Goal: Task Accomplishment & Management: Manage account settings

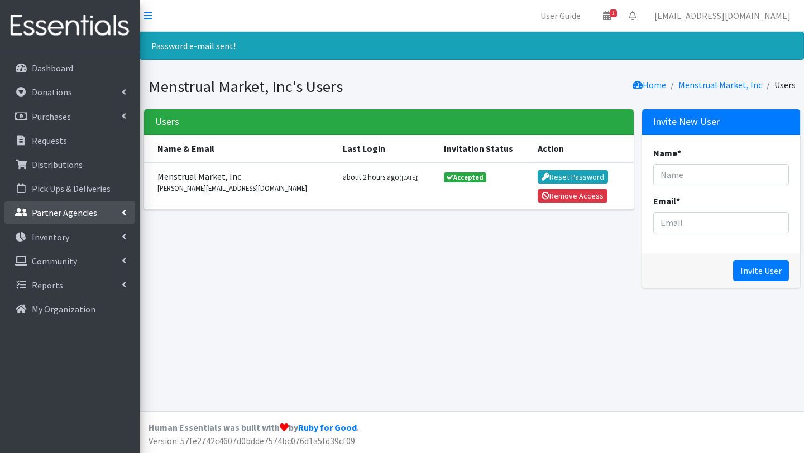
click at [54, 218] on p "Partner Agencies" at bounding box center [64, 212] width 65 height 11
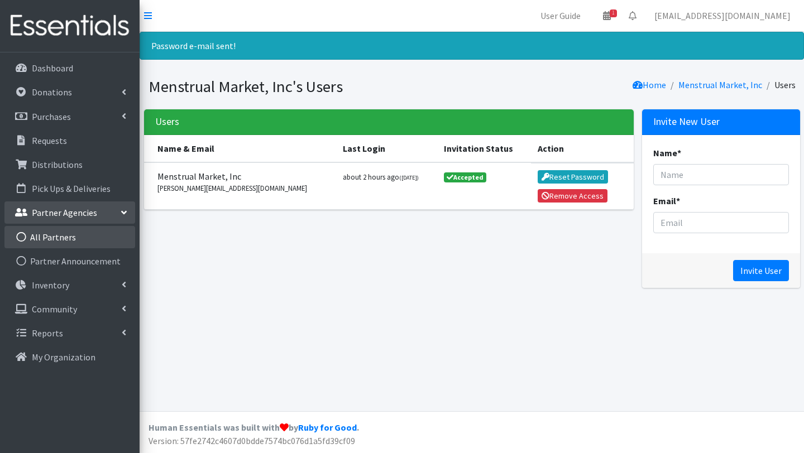
click at [54, 235] on link "All Partners" at bounding box center [69, 237] width 131 height 22
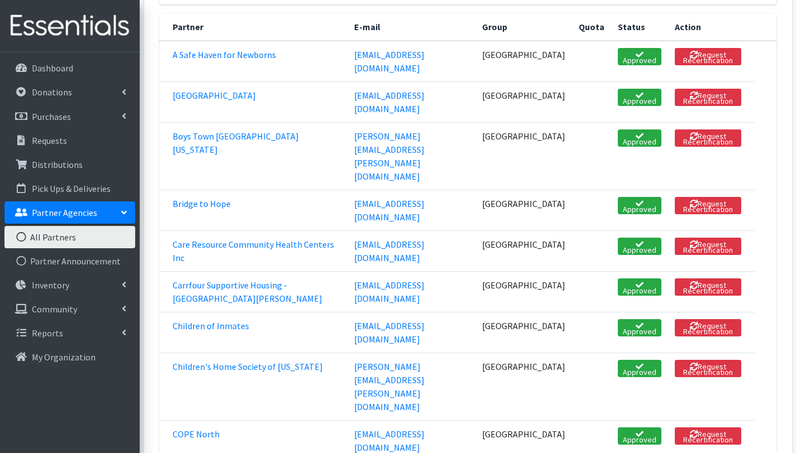
scroll to position [208, 0]
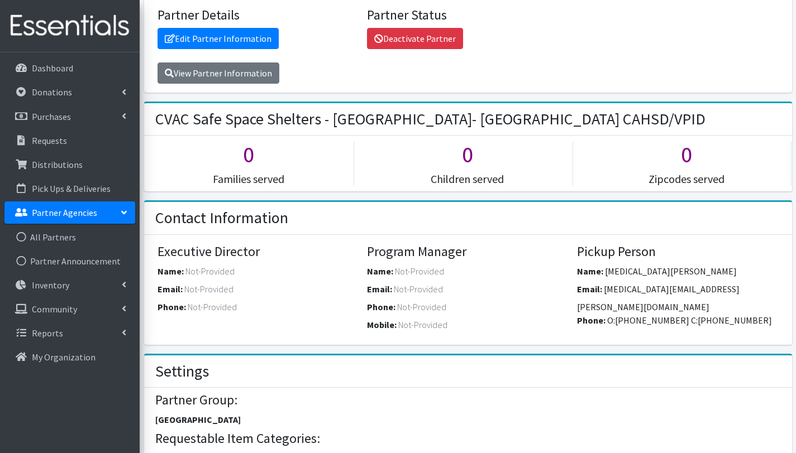
scroll to position [193, 0]
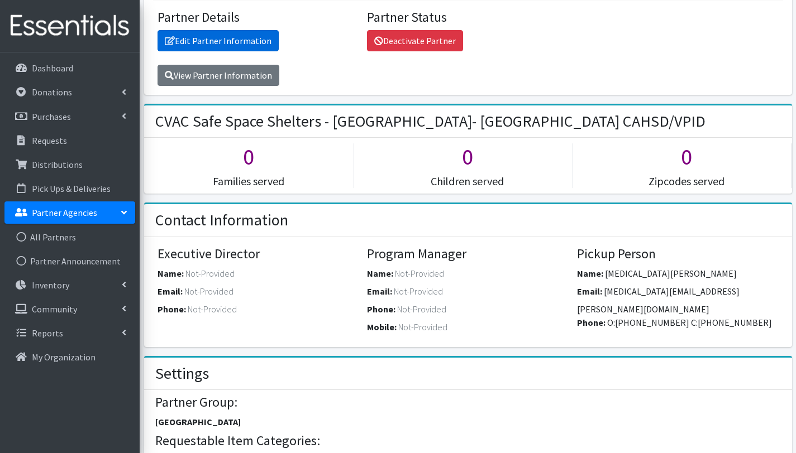
click at [221, 30] on link "Edit Partner Information" at bounding box center [217, 40] width 121 height 21
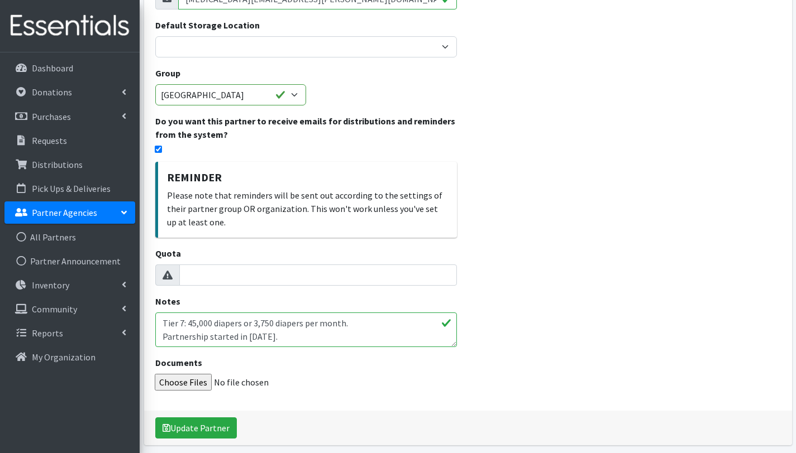
scroll to position [223, 0]
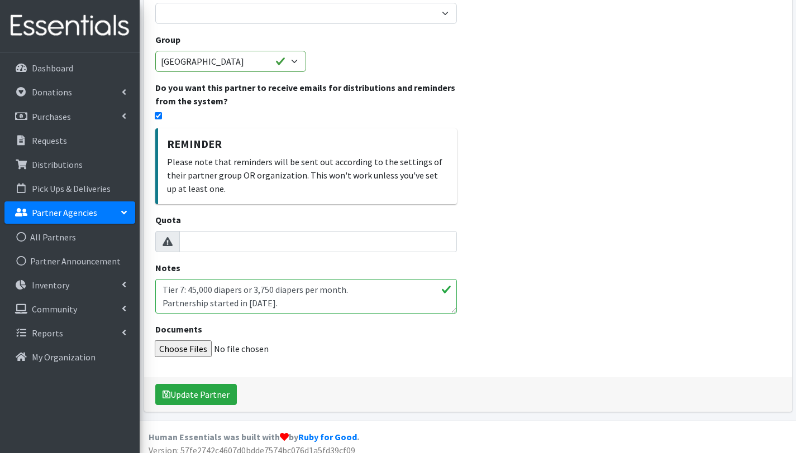
click at [263, 295] on textarea "Tier 7: 45,000 diapers or 3,750 diapers per month. Partnership started in June …" at bounding box center [306, 296] width 302 height 35
click at [272, 280] on textarea "Tier 7: 45,000 diapers or 3,750 diapers per month. Partnership started in June …" at bounding box center [306, 296] width 302 height 35
type textarea "Tier 7: 45,000 diapers or 9,000 diapers per month= 180 children per month. Part…"
click at [475, 270] on div "Name * CVAC Safe Space Shelters - Miami- Dade County CAHSD/VPID E-mail * nikita…" at bounding box center [468, 145] width 648 height 534
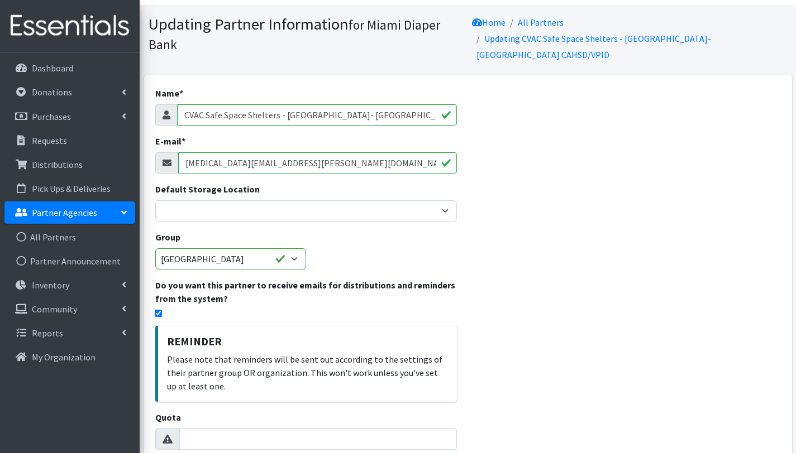
scroll to position [0, 0]
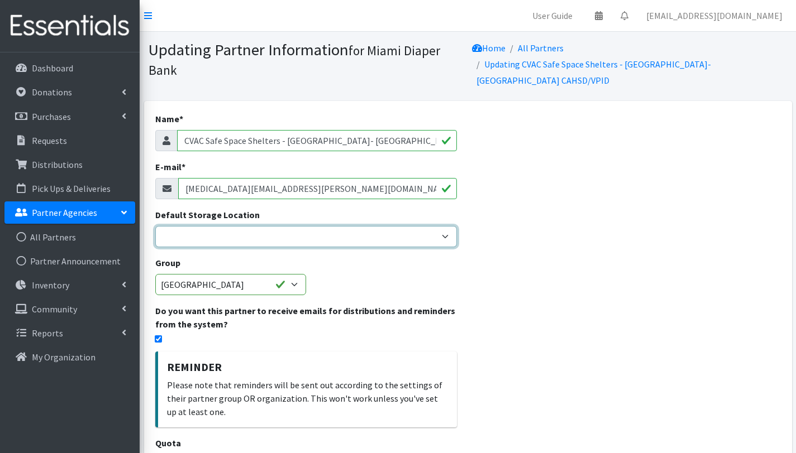
click at [443, 228] on select "Miami Diaper Bank Warehouse - Diaper Hub Partner Direct Delivery" at bounding box center [306, 236] width 302 height 21
click at [155, 226] on select "Miami Diaper Bank Warehouse - Diaper Hub Partner Direct Delivery" at bounding box center [306, 236] width 302 height 21
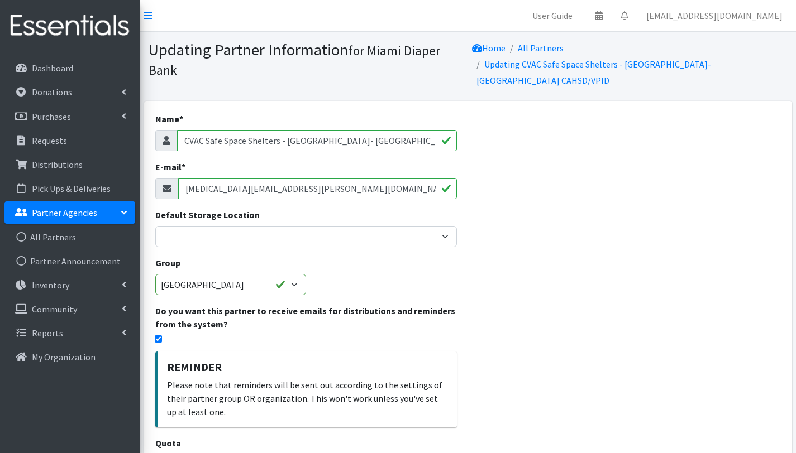
click at [538, 241] on div "Name * CVAC Safe Space Shelters - Miami- Dade County CAHSD/VPID E-mail * nikita…" at bounding box center [468, 368] width 648 height 534
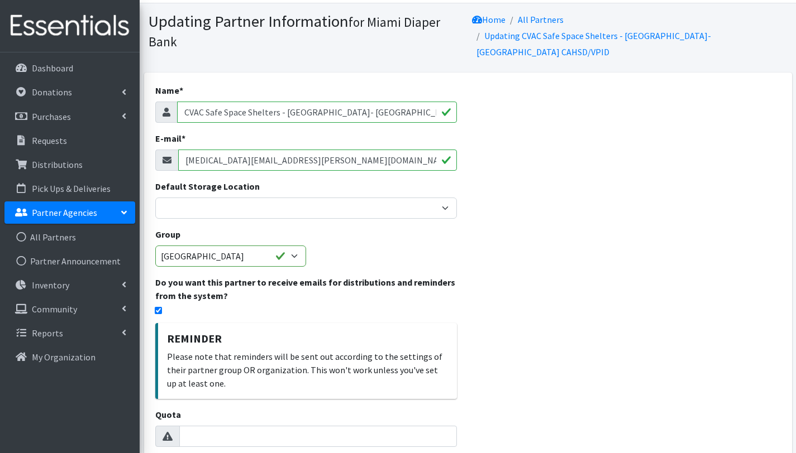
scroll to position [223, 0]
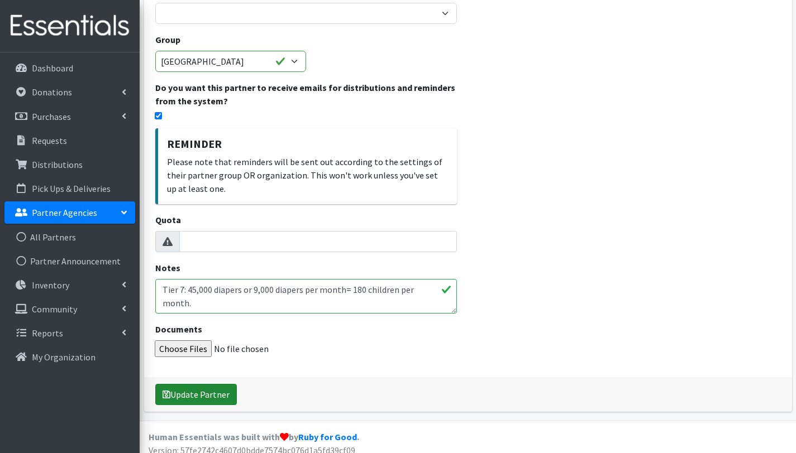
click at [217, 389] on button "Update Partner" at bounding box center [196, 394] width 82 height 21
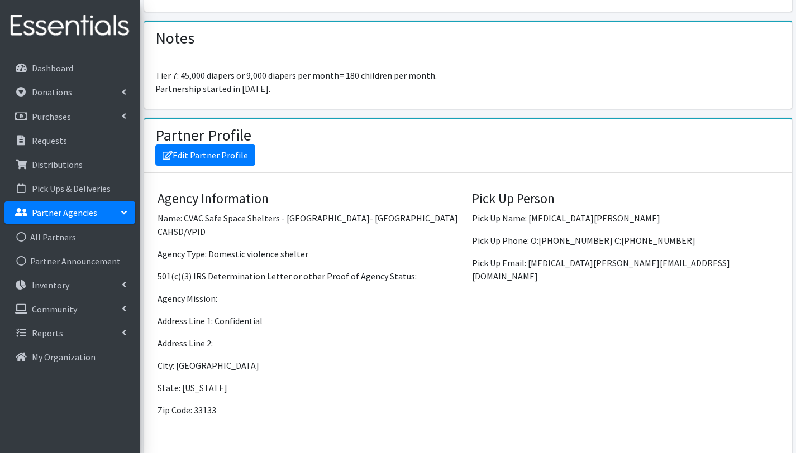
scroll to position [800, 0]
click at [230, 146] on link "Edit Partner Profile" at bounding box center [205, 154] width 100 height 21
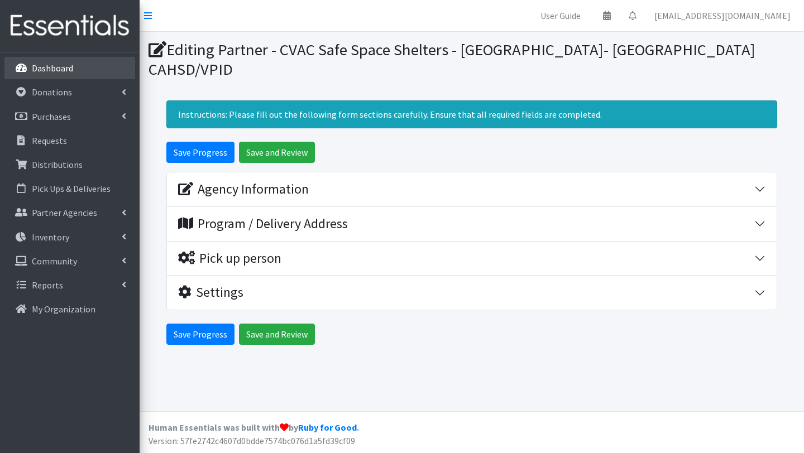
click at [73, 68] on link "Dashboard" at bounding box center [69, 68] width 131 height 22
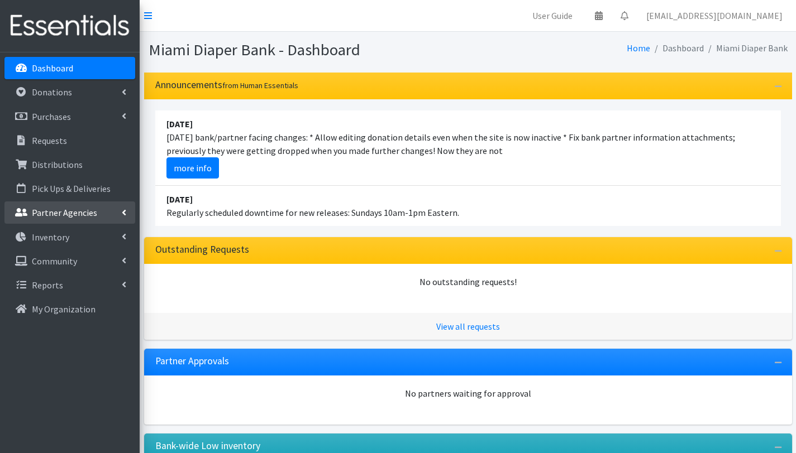
click at [54, 218] on link "Partner Agencies" at bounding box center [69, 213] width 131 height 22
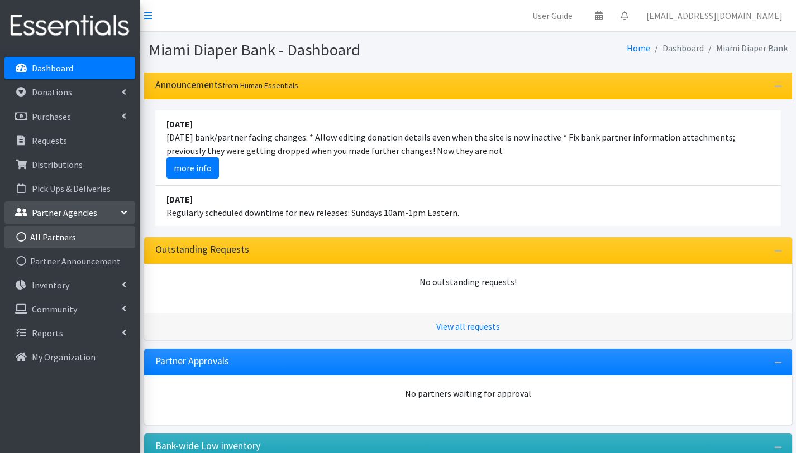
click at [52, 235] on link "All Partners" at bounding box center [69, 237] width 131 height 22
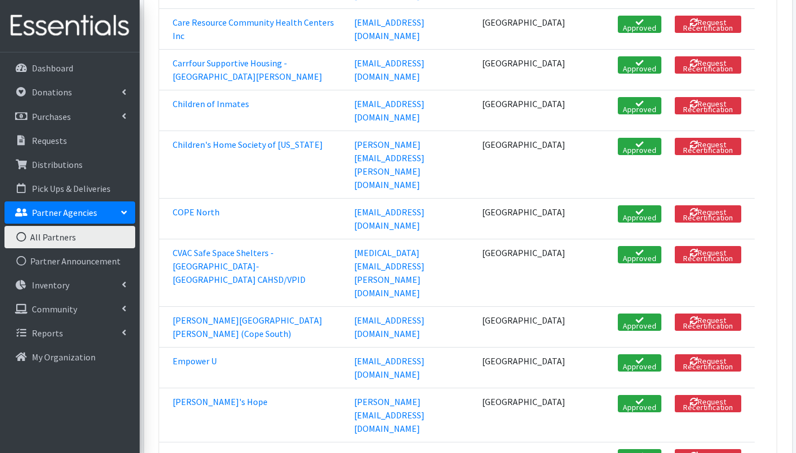
scroll to position [437, 0]
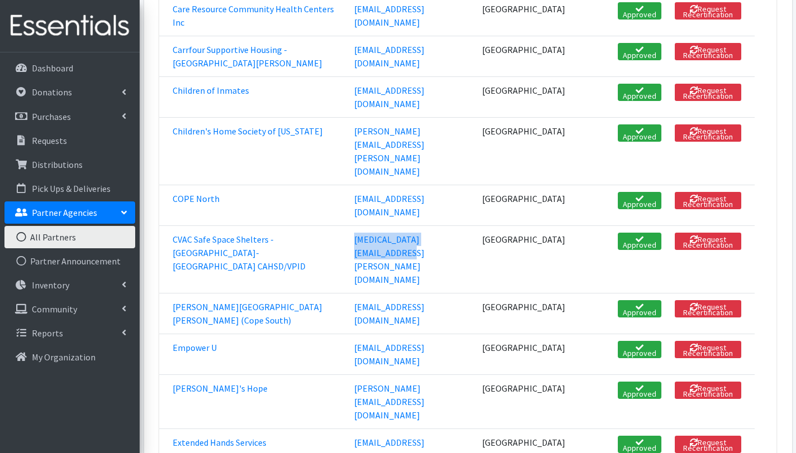
drag, startPoint x: 361, startPoint y: 120, endPoint x: 459, endPoint y: 130, distance: 98.2
click at [459, 226] on td "nikita.wilson@miamidade.org" at bounding box center [411, 260] width 128 height 68
copy link "nikita.wilson@miamidade.org"
click at [200, 234] on link "CVAC Safe Space Shelters - [GEOGRAPHIC_DATA]- [GEOGRAPHIC_DATA] CAHSD/VPID" at bounding box center [239, 253] width 133 height 38
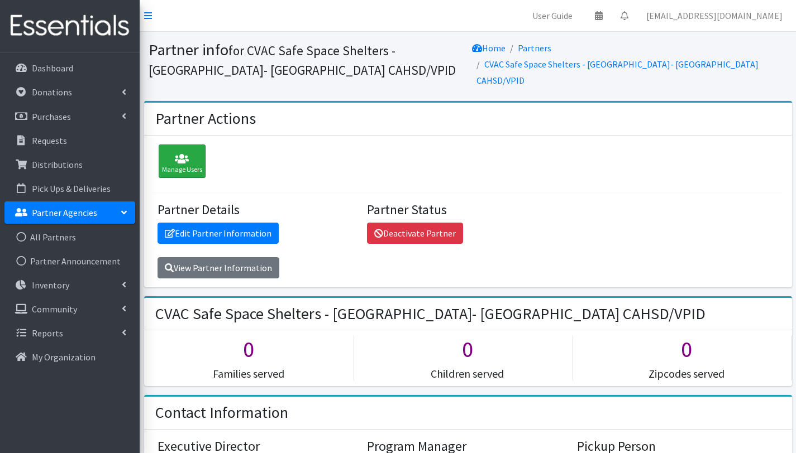
click at [184, 154] on icon at bounding box center [182, 159] width 40 height 11
click at [204, 223] on link "Edit Partner Information" at bounding box center [217, 233] width 121 height 21
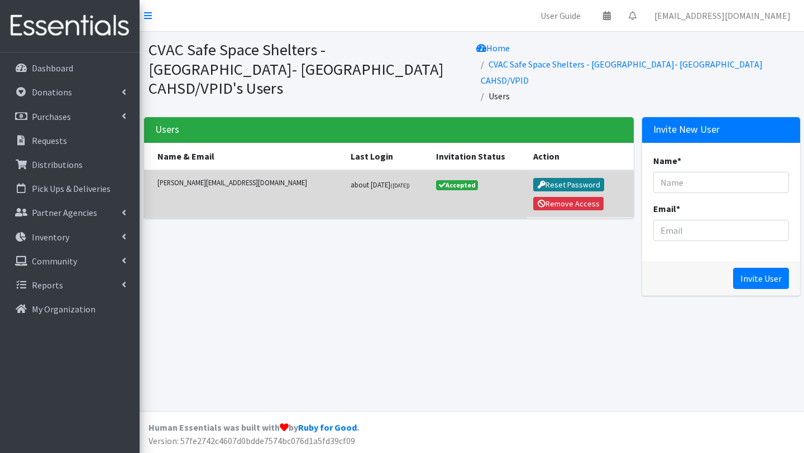
click at [574, 178] on button "Reset Password" at bounding box center [568, 184] width 71 height 13
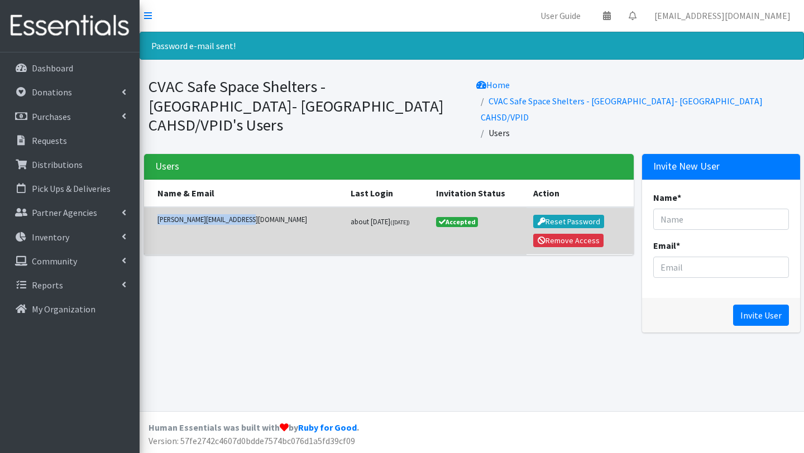
drag, startPoint x: 157, startPoint y: 194, endPoint x: 259, endPoint y: 191, distance: 101.7
click at [259, 214] on small "lorena.toledo@miamidade.gov" at bounding box center [247, 219] width 180 height 11
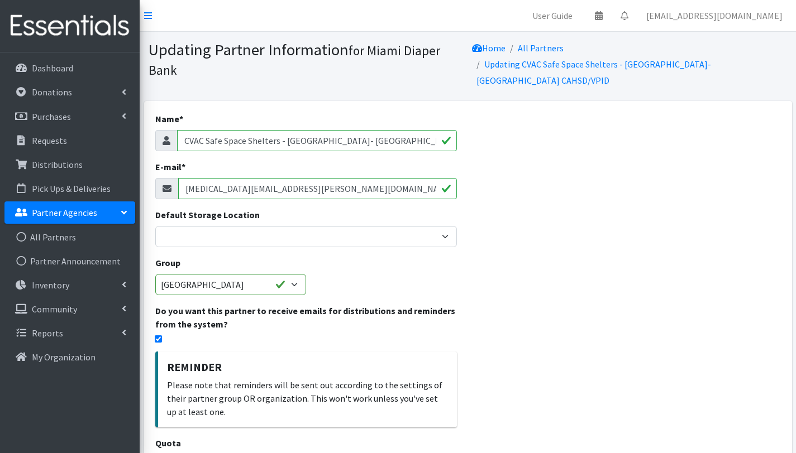
drag, startPoint x: 302, startPoint y: 180, endPoint x: 182, endPoint y: 178, distance: 119.5
click at [182, 178] on input "nikita.wilson@miamidade.org" at bounding box center [317, 188] width 279 height 21
paste input "nikita.wilson@miamidade.org"
type input "[MEDICAL_DATA][EMAIL_ADDRESS][PERSON_NAME][DOMAIN_NAME]"
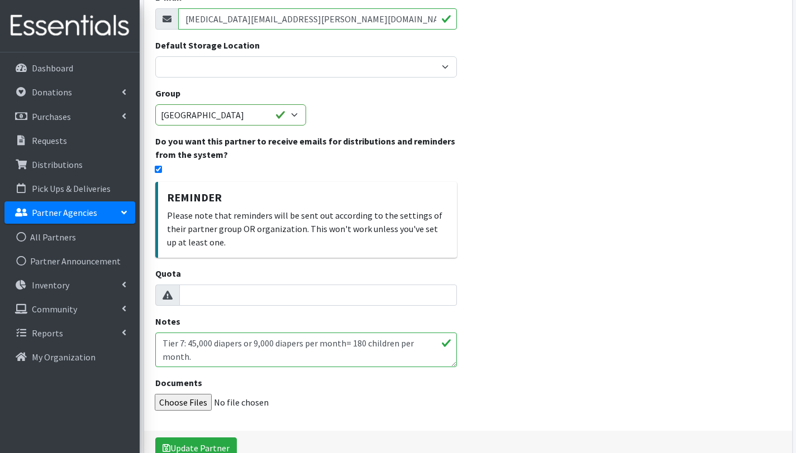
scroll to position [223, 0]
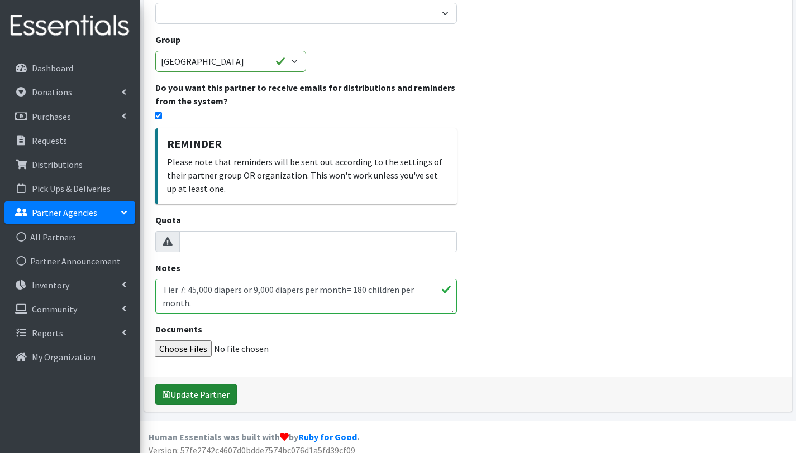
click at [195, 384] on button "Update Partner" at bounding box center [196, 394] width 82 height 21
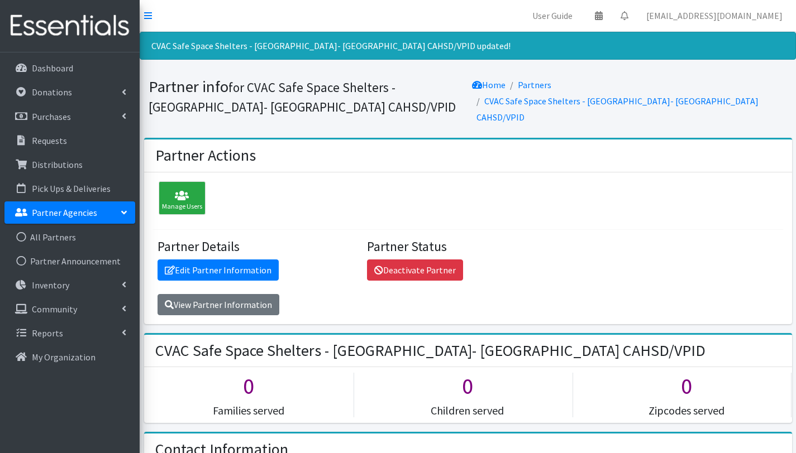
click at [56, 213] on p "Partner Agencies" at bounding box center [64, 212] width 65 height 11
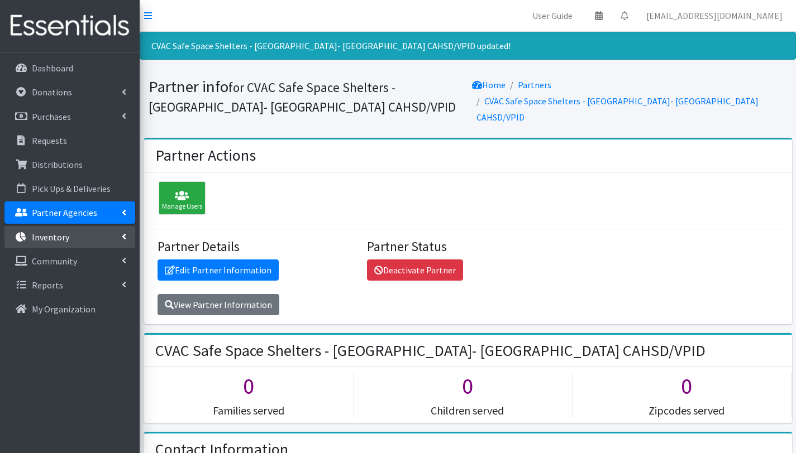
click at [70, 237] on link "Inventory" at bounding box center [69, 237] width 131 height 22
click at [75, 210] on p "Partner Agencies" at bounding box center [64, 212] width 65 height 11
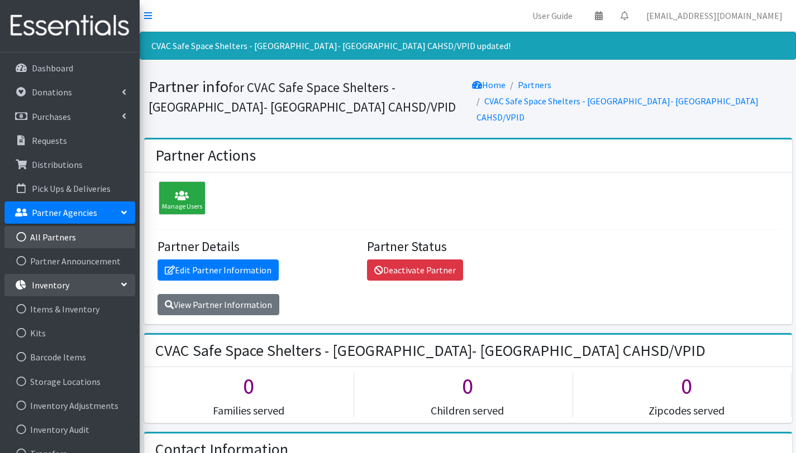
click at [55, 238] on link "All Partners" at bounding box center [69, 237] width 131 height 22
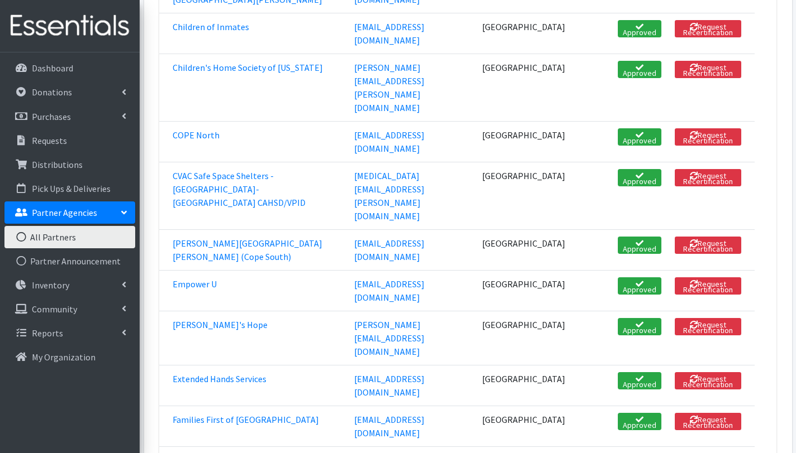
scroll to position [500, 0]
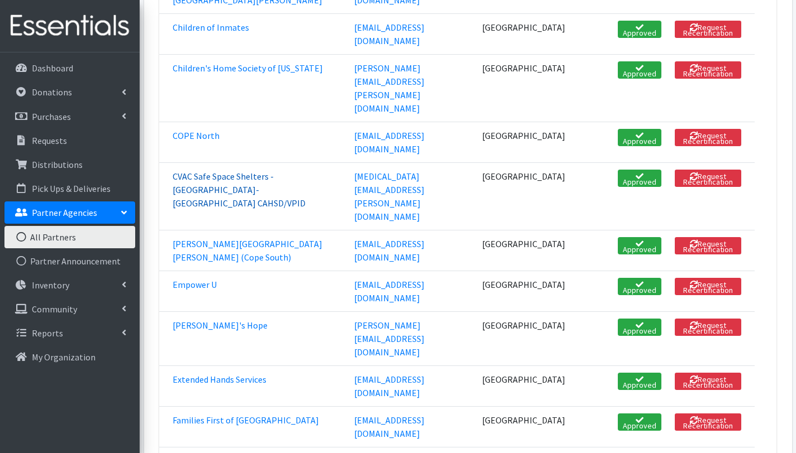
click at [300, 171] on link "CVAC Safe Space Shelters - [GEOGRAPHIC_DATA]- [GEOGRAPHIC_DATA] CAHSD/VPID" at bounding box center [239, 190] width 133 height 38
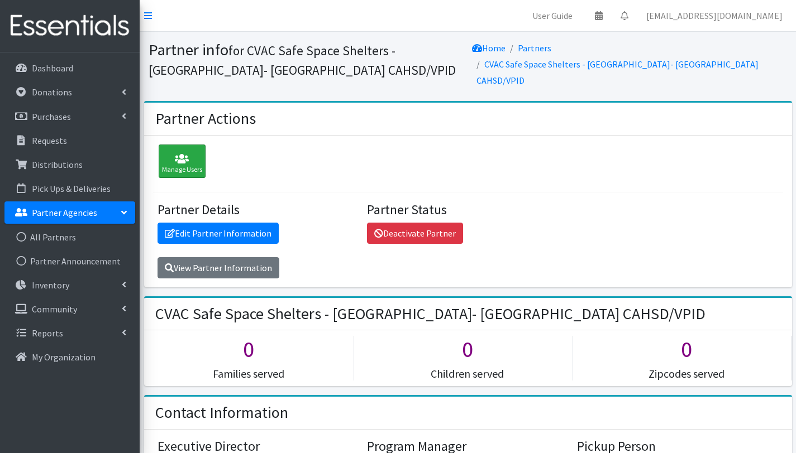
click at [193, 154] on icon at bounding box center [182, 159] width 40 height 11
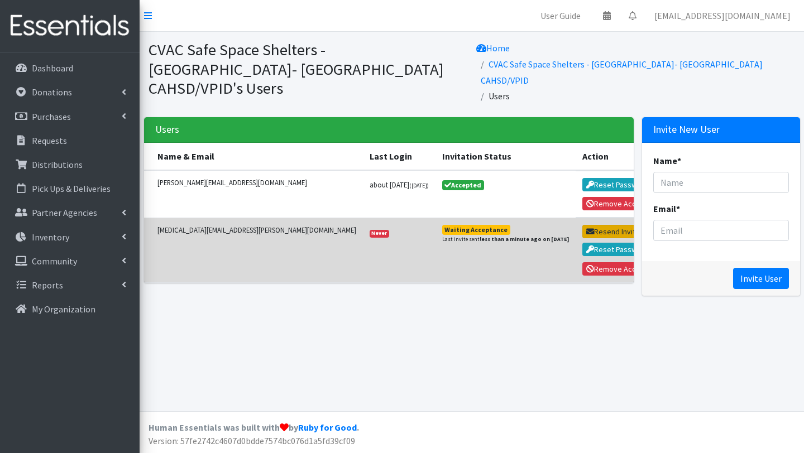
click at [582, 225] on button "Resend Invitation" at bounding box center [619, 231] width 74 height 13
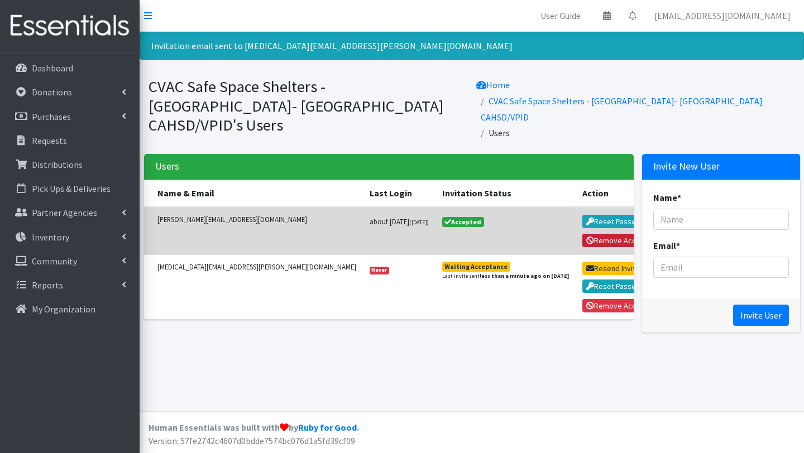
click at [587, 234] on button "Remove Access" at bounding box center [617, 240] width 70 height 13
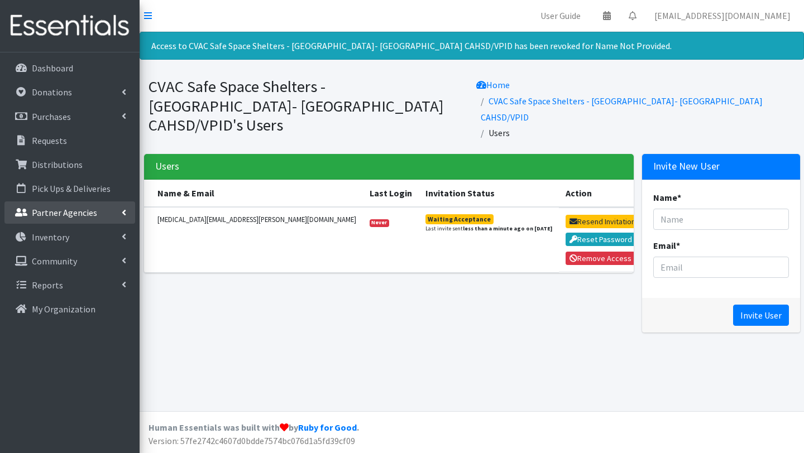
click at [75, 221] on link "Partner Agencies" at bounding box center [69, 213] width 131 height 22
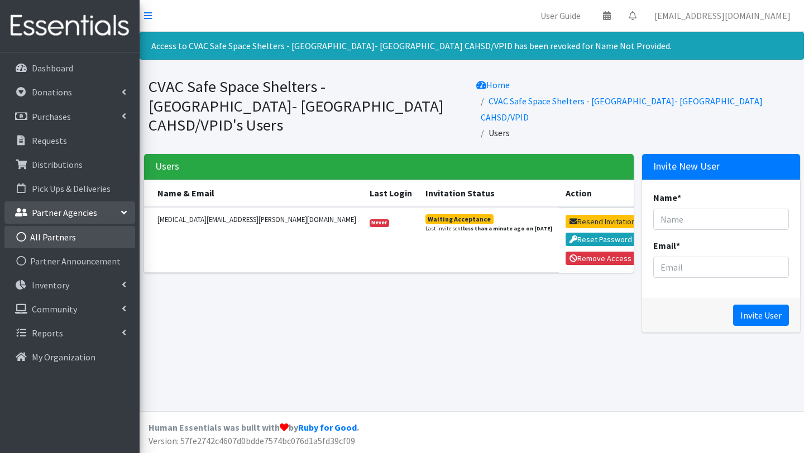
click at [66, 240] on link "All Partners" at bounding box center [69, 237] width 131 height 22
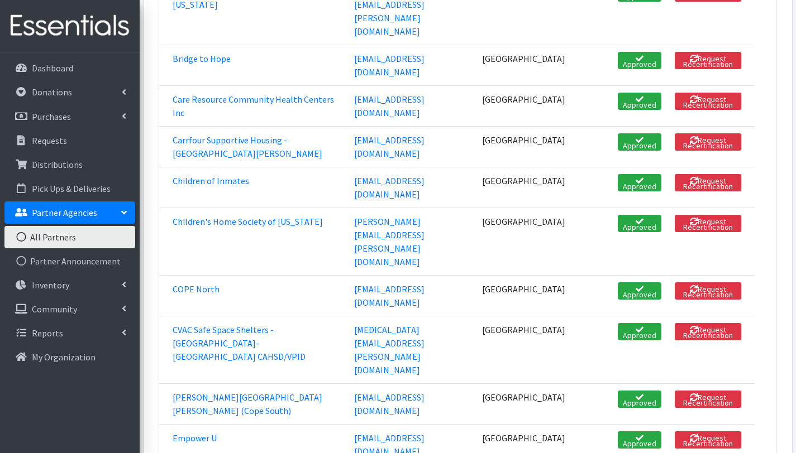
scroll to position [349, 0]
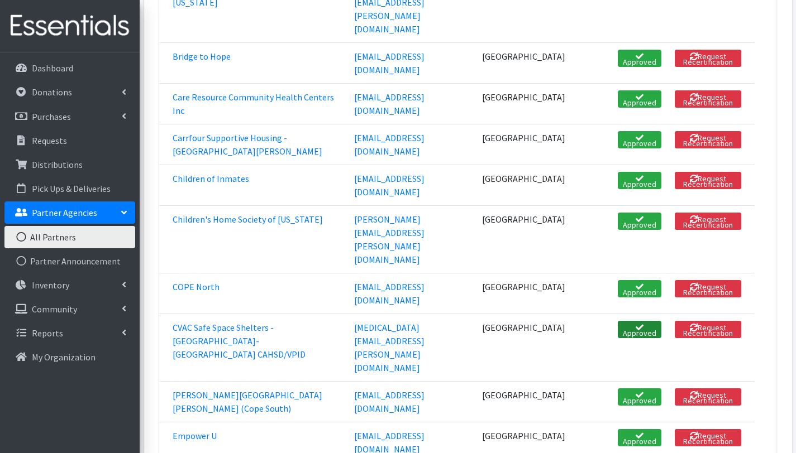
click at [642, 321] on link "Approved" at bounding box center [640, 329] width 44 height 17
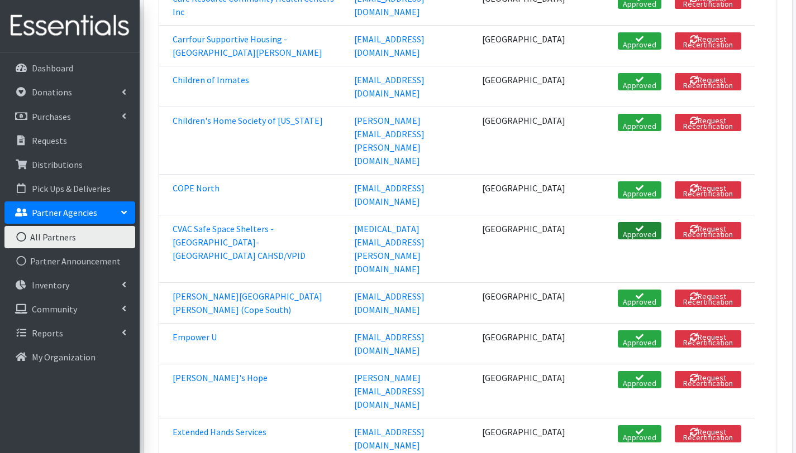
scroll to position [443, 0]
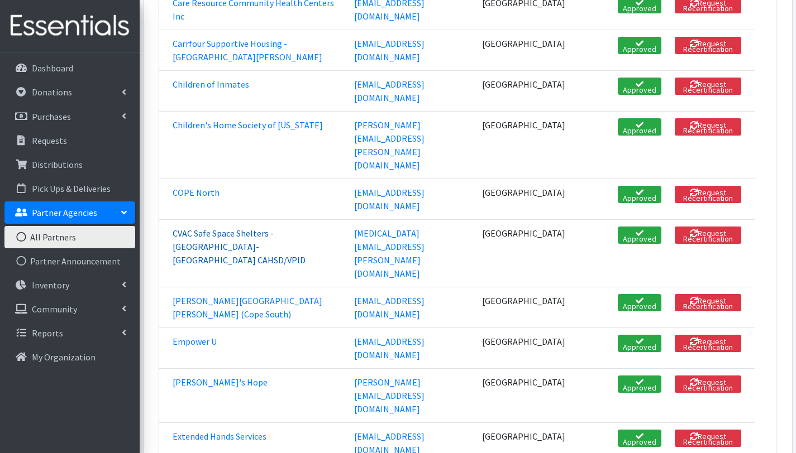
click at [199, 228] on link "CVAC Safe Space Shelters - [GEOGRAPHIC_DATA]- [GEOGRAPHIC_DATA] CAHSD/VPID" at bounding box center [239, 247] width 133 height 38
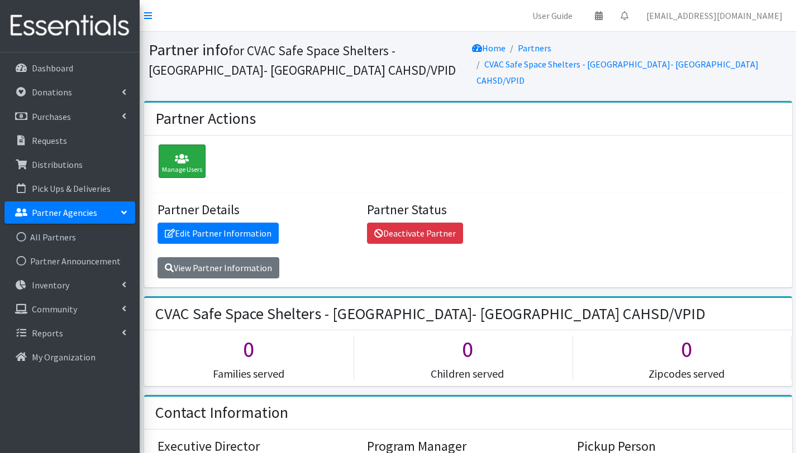
click at [187, 154] on icon at bounding box center [182, 159] width 40 height 11
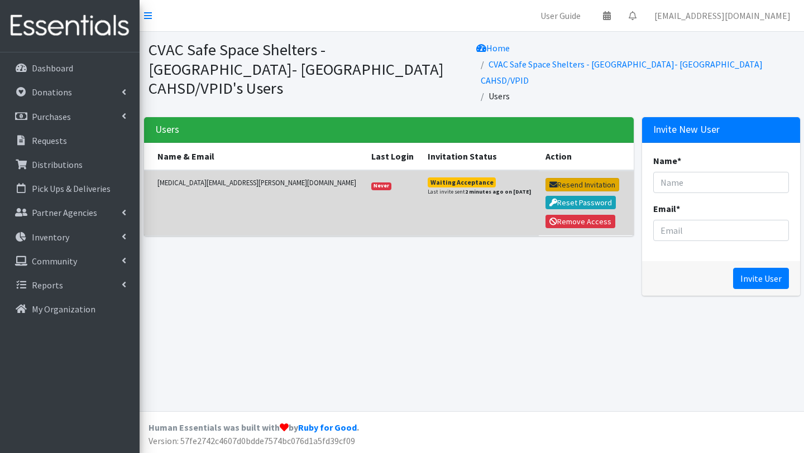
click at [546, 178] on button "Resend Invitation" at bounding box center [583, 184] width 74 height 13
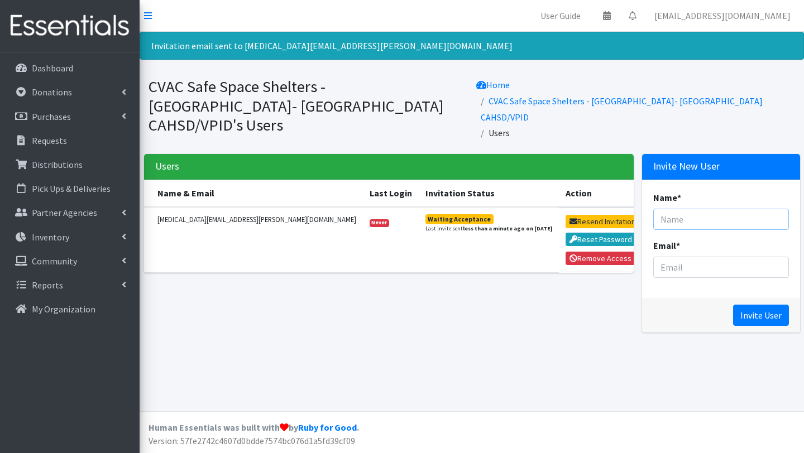
click at [709, 209] on input "Name *" at bounding box center [721, 219] width 136 height 21
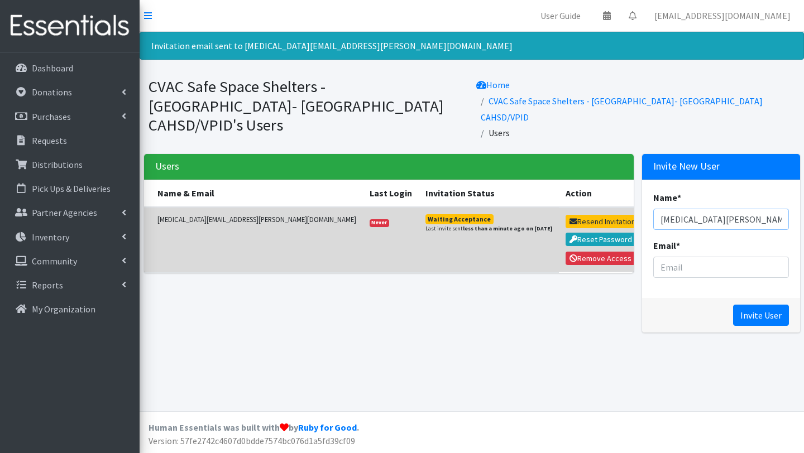
type input "[MEDICAL_DATA][PERSON_NAME]"
drag, startPoint x: 157, startPoint y: 193, endPoint x: 265, endPoint y: 191, distance: 108.3
click at [265, 214] on small "[MEDICAL_DATA][EMAIL_ADDRESS][PERSON_NAME][DOMAIN_NAME]" at bounding box center [256, 219] width 199 height 11
copy small "[MEDICAL_DATA][EMAIL_ADDRESS][PERSON_NAME][DOMAIN_NAME]"
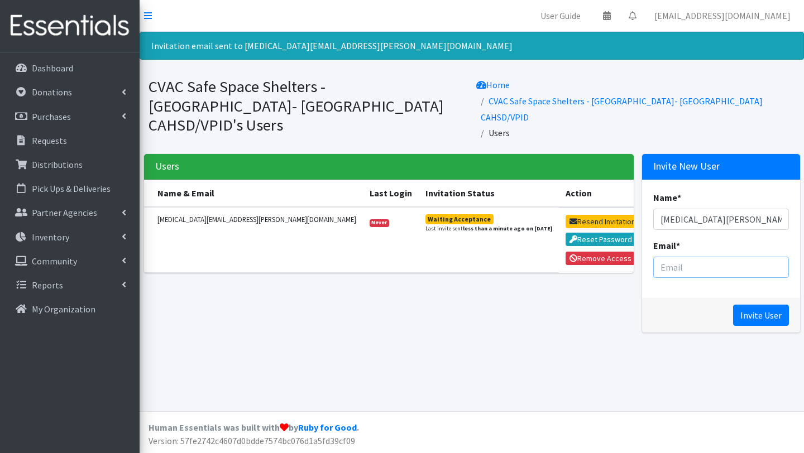
click at [668, 257] on input "Email *" at bounding box center [721, 267] width 136 height 21
paste input "[MEDICAL_DATA][EMAIL_ADDRESS][PERSON_NAME][DOMAIN_NAME]"
type input "[MEDICAL_DATA][EMAIL_ADDRESS][PERSON_NAME][DOMAIN_NAME]"
click at [749, 305] on input "Invite User" at bounding box center [761, 315] width 56 height 21
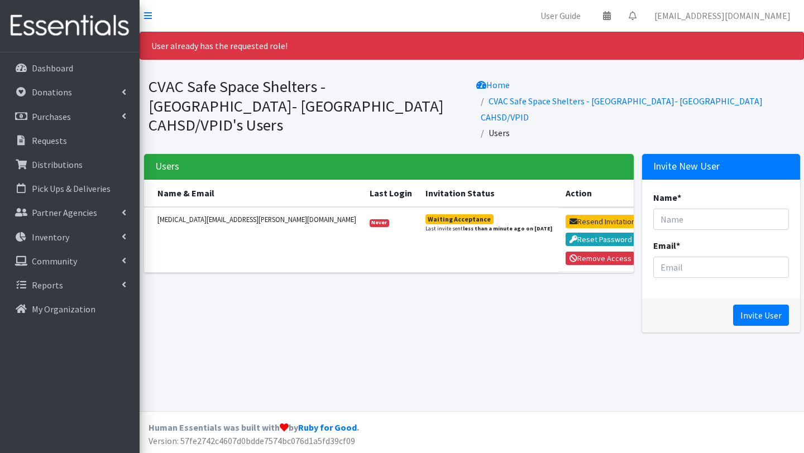
click at [560, 348] on div "User already has the requested role! CVAC Safe Space Shelters - Miami- Dade Cou…" at bounding box center [472, 222] width 665 height 380
click at [386, 294] on div "Users Name & Email Last Login Invitation Status Action nikita.wilson@miamidade.…" at bounding box center [389, 248] width 499 height 188
click at [56, 213] on p "Partner Agencies" at bounding box center [64, 212] width 65 height 11
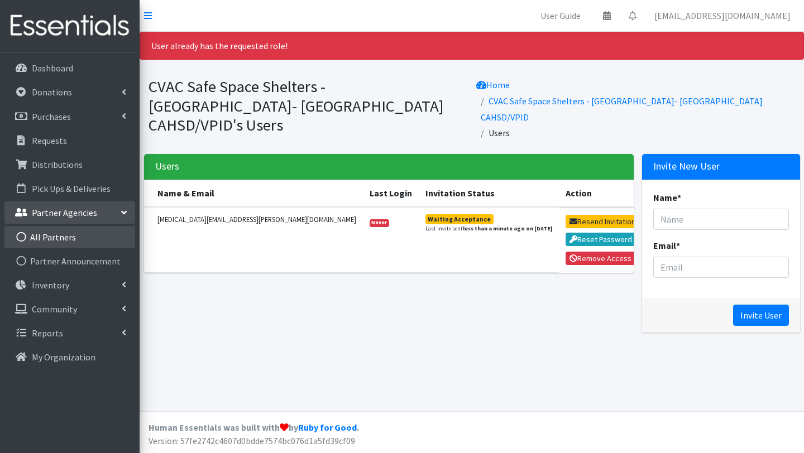
click at [60, 241] on link "All Partners" at bounding box center [69, 237] width 131 height 22
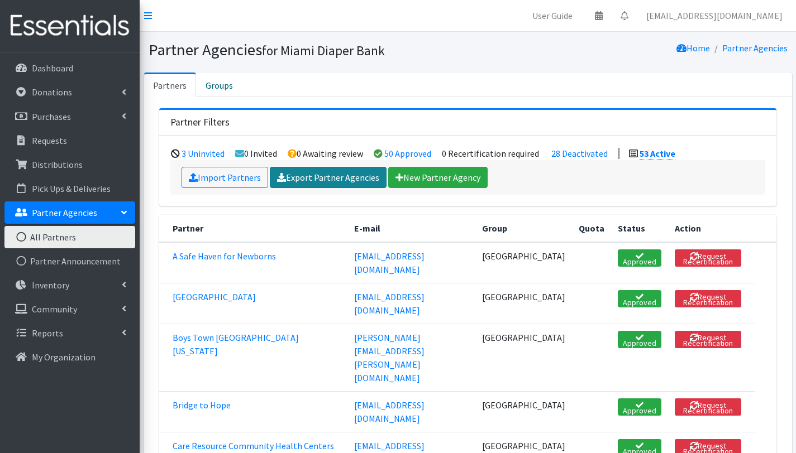
click at [317, 173] on link "Export Partner Agencies" at bounding box center [328, 177] width 117 height 21
